Goal: Task Accomplishment & Management: Use online tool/utility

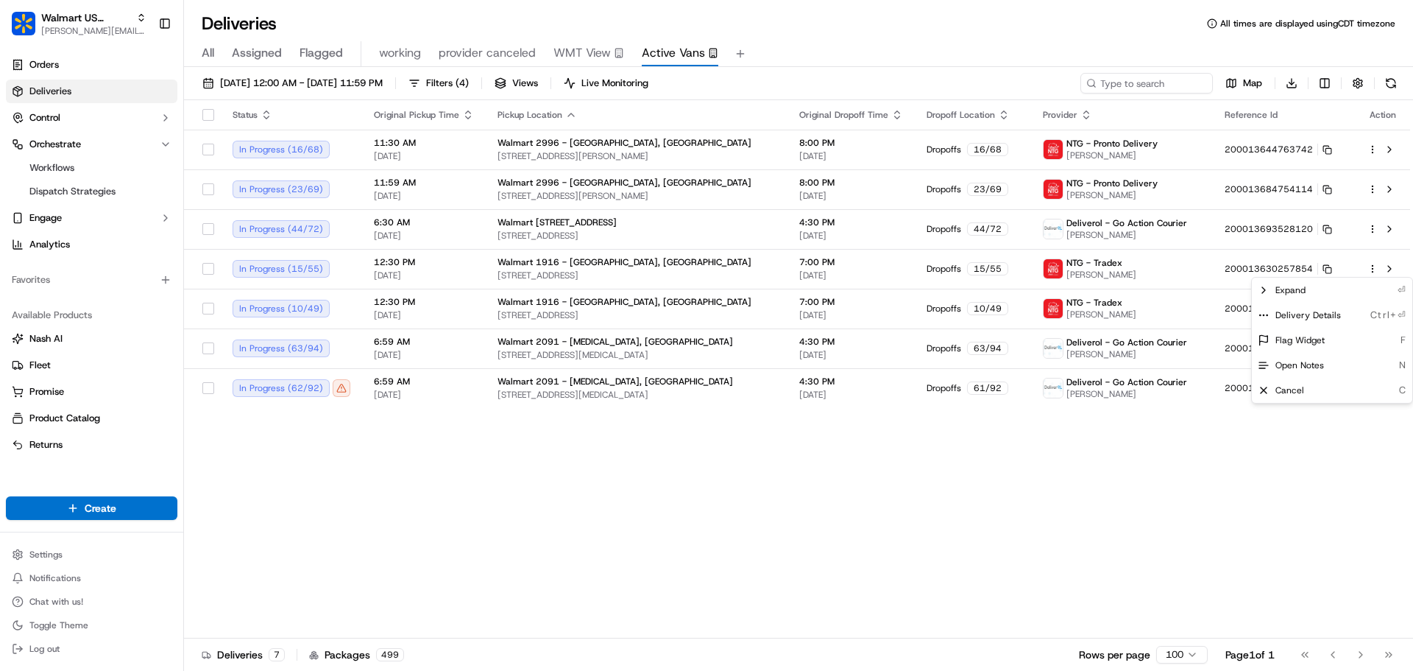
click at [677, 145] on html "Walmart US Stores [PERSON_NAME][EMAIL_ADDRESS][DOMAIN_NAME] Toggle Sidebar Orde…" at bounding box center [706, 335] width 1413 height 671
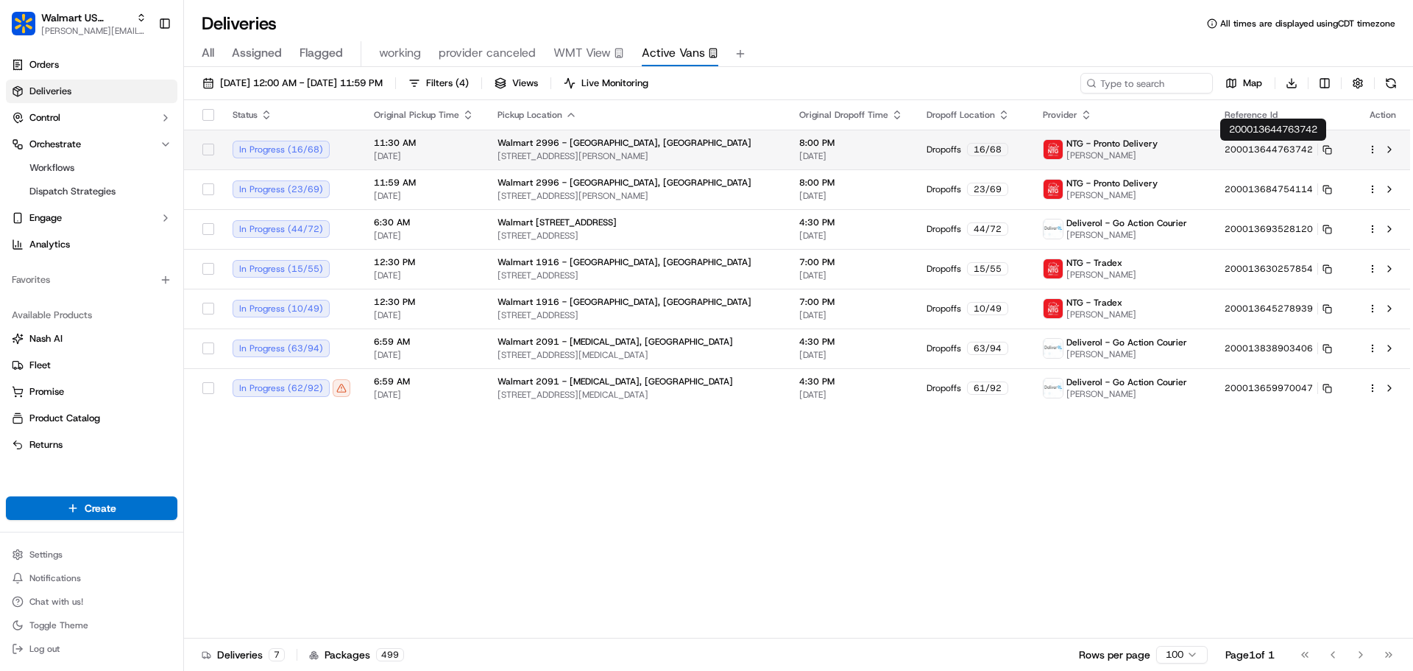
click at [1274, 149] on button "200013644763742" at bounding box center [1278, 150] width 107 height 12
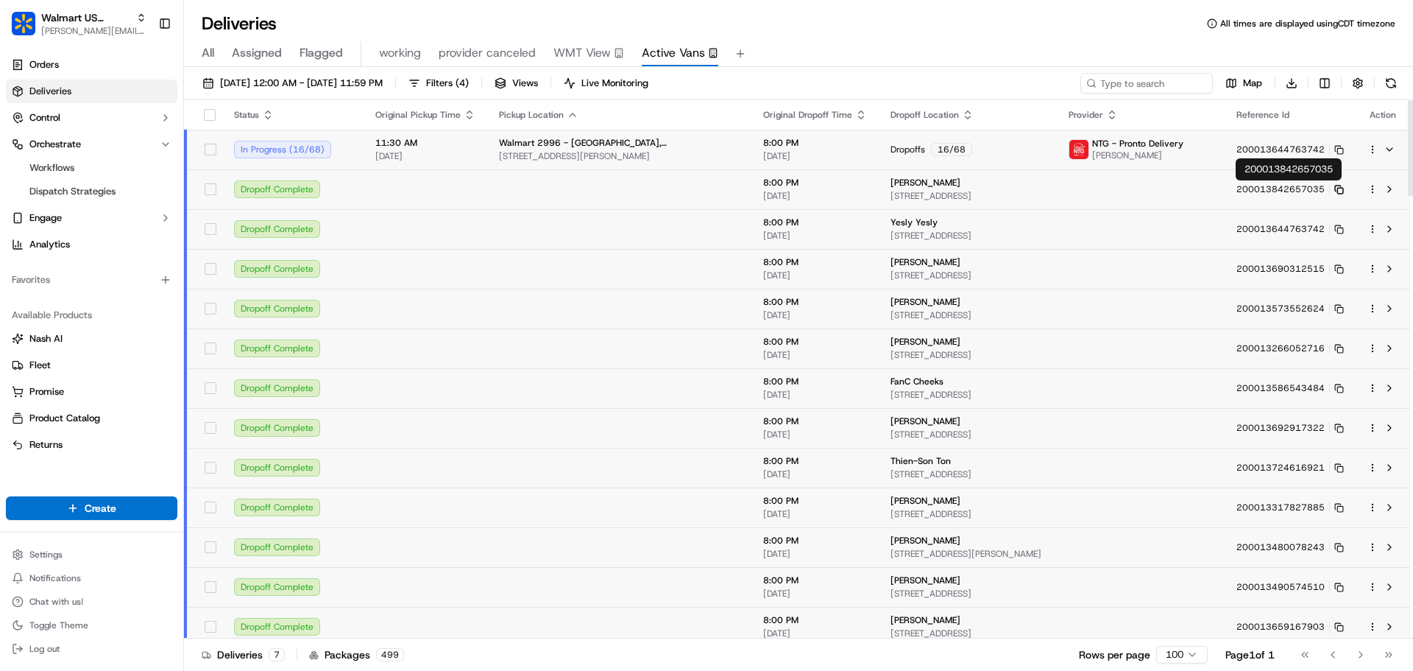
click at [1342, 187] on icon at bounding box center [1339, 190] width 10 height 10
click at [66, 27] on span "[PERSON_NAME][EMAIL_ADDRESS][DOMAIN_NAME]" at bounding box center [93, 31] width 105 height 12
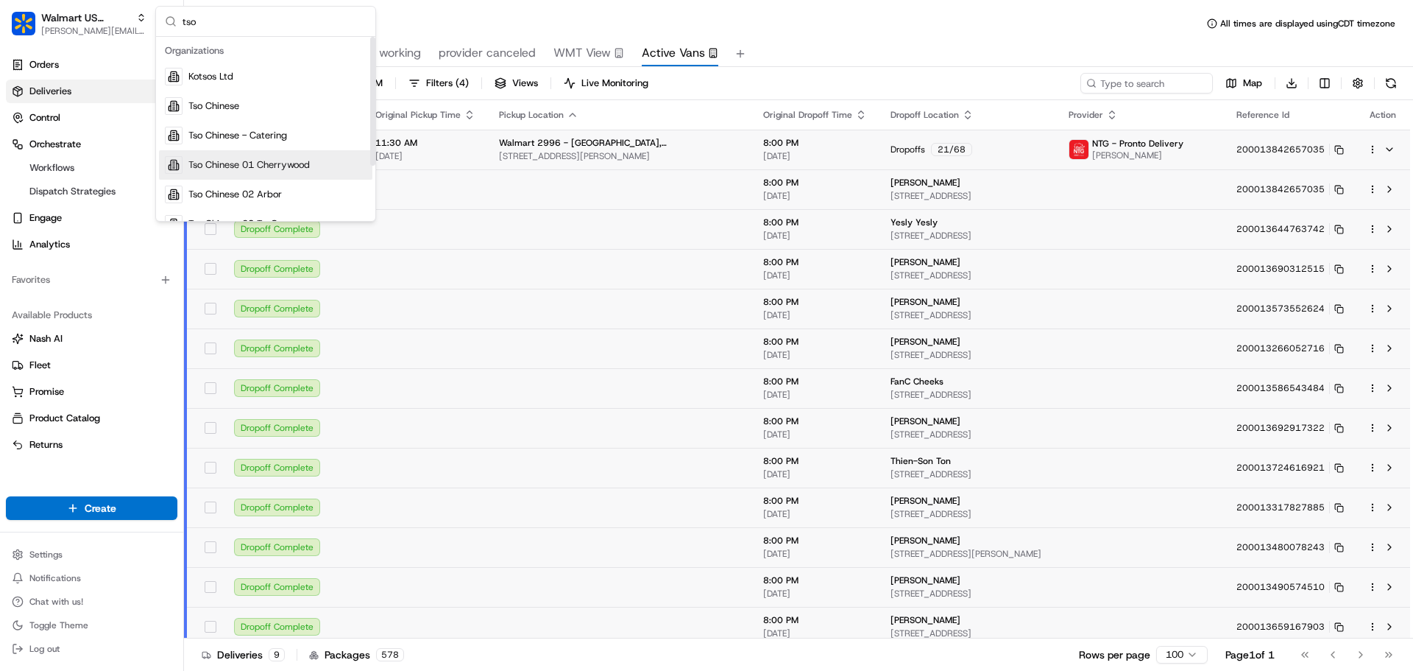
type input "tso"
click at [306, 162] on span "Tso Chinese 01 Cherrywood" at bounding box center [248, 164] width 121 height 13
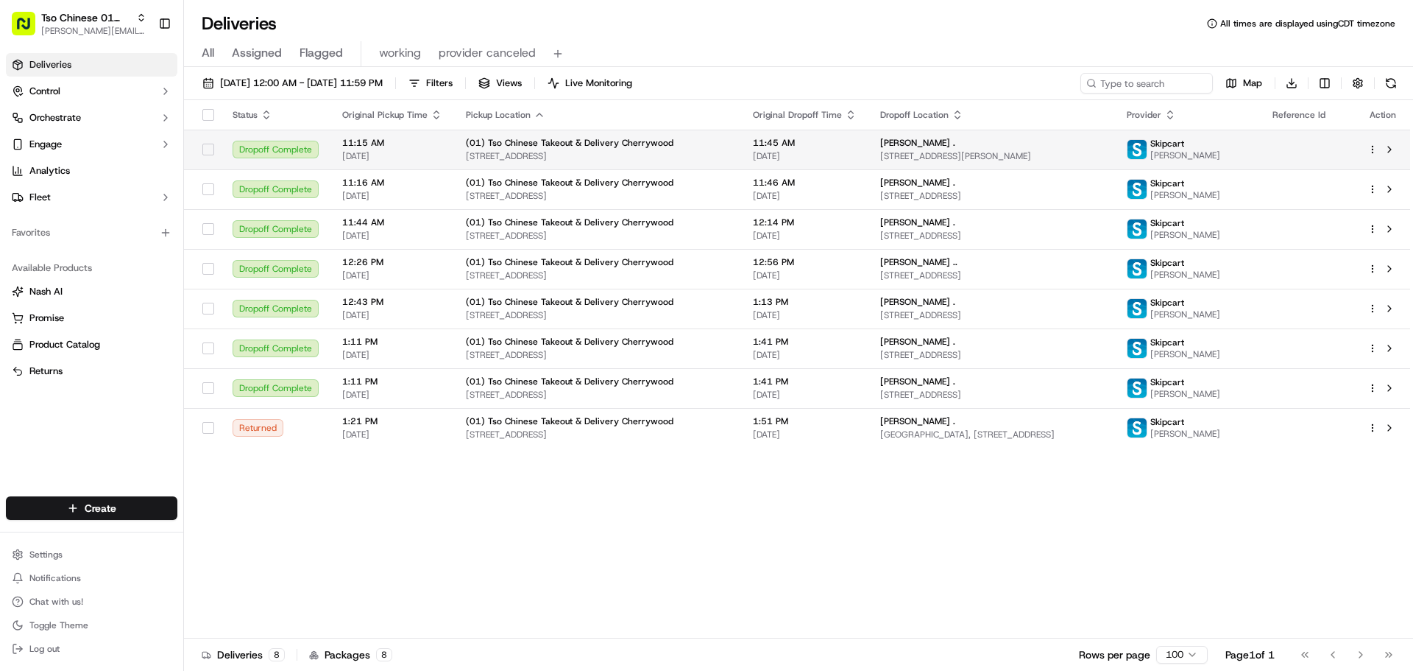
click at [1373, 150] on html "Tso Chinese 01 Cherrywood jeff@usenash.com Toggle Sidebar Deliveries Control Or…" at bounding box center [706, 335] width 1413 height 671
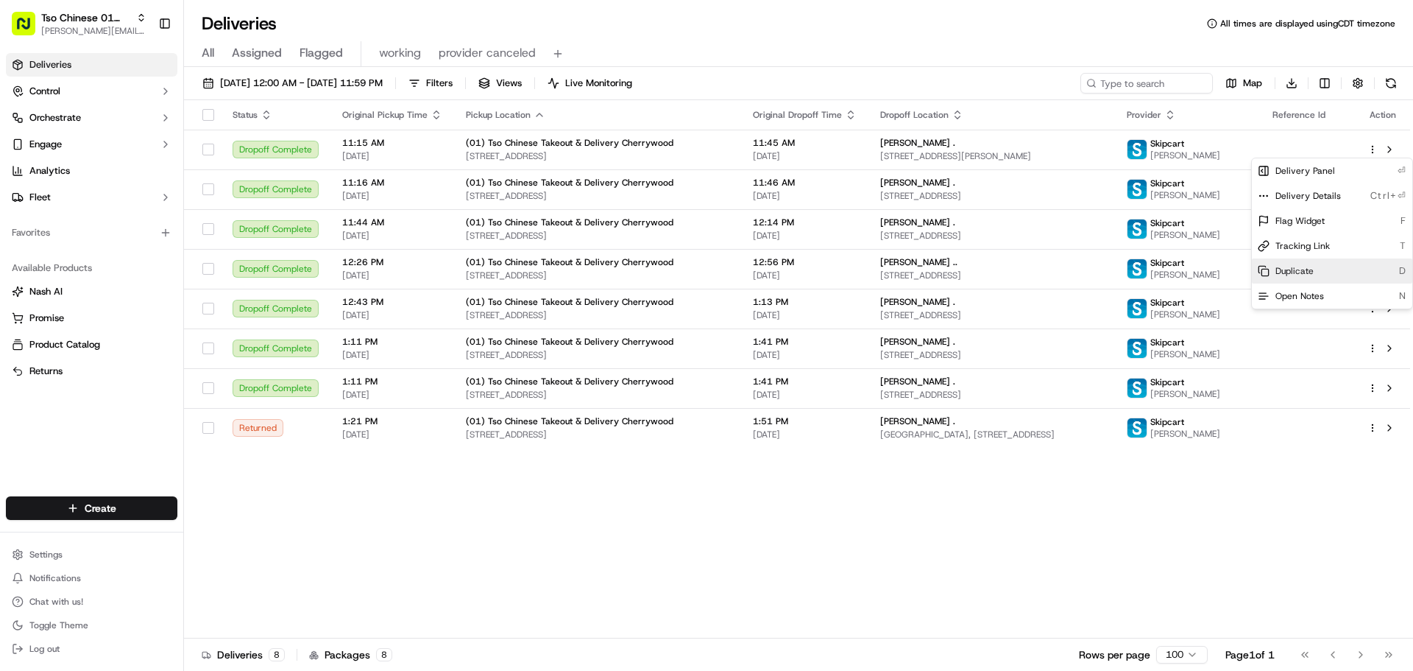
click at [1324, 272] on div "Duplicate D" at bounding box center [1332, 270] width 160 height 25
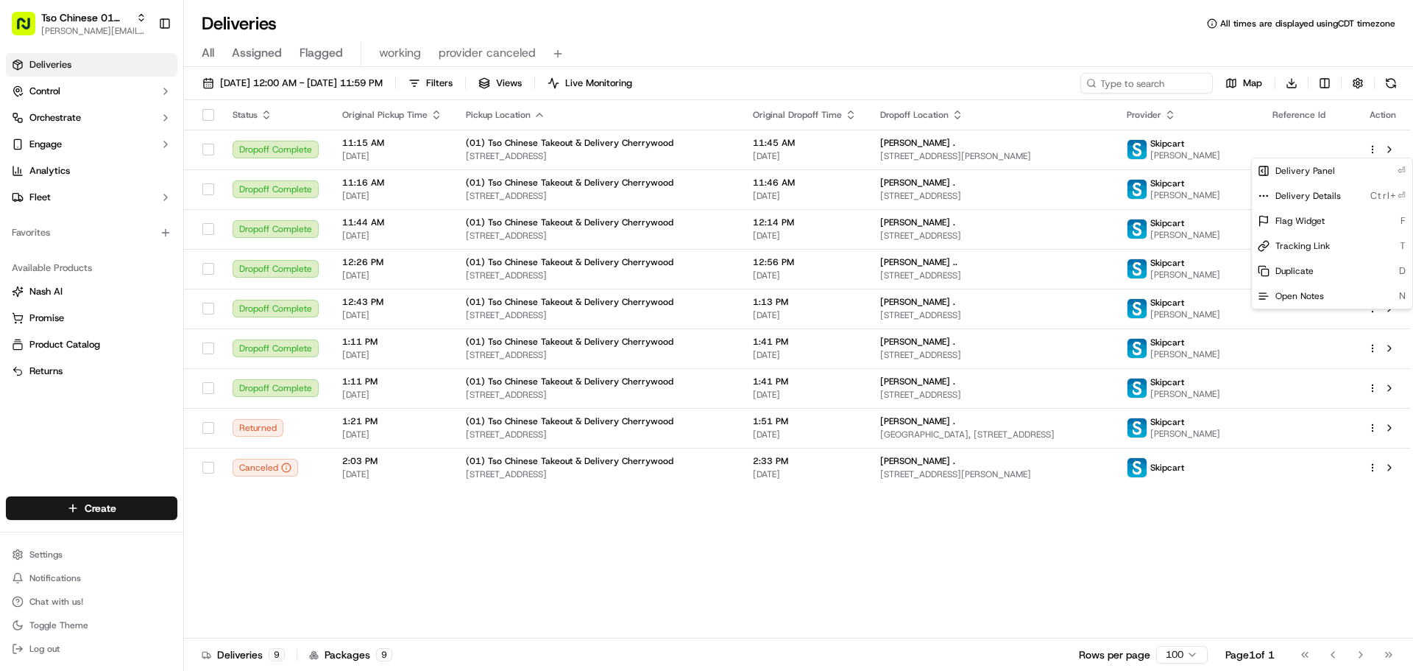
click at [939, 556] on html "Tso Chinese 01 Cherrywood jeff@usenash.com Toggle Sidebar Deliveries Control Or…" at bounding box center [706, 335] width 1413 height 671
click at [91, 27] on span "[PERSON_NAME][EMAIL_ADDRESS][DOMAIN_NAME]" at bounding box center [93, 31] width 105 height 12
